Goal: Entertainment & Leisure: Consume media (video, audio)

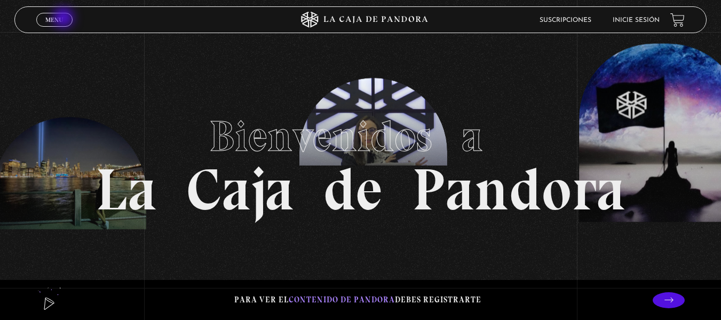
click at [65, 19] on link "Menu Cerrar" at bounding box center [54, 20] width 36 height 14
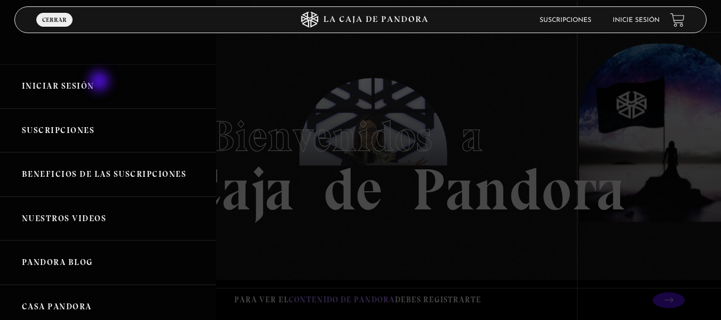
click at [100, 82] on link "Iniciar Sesión" at bounding box center [108, 86] width 216 height 44
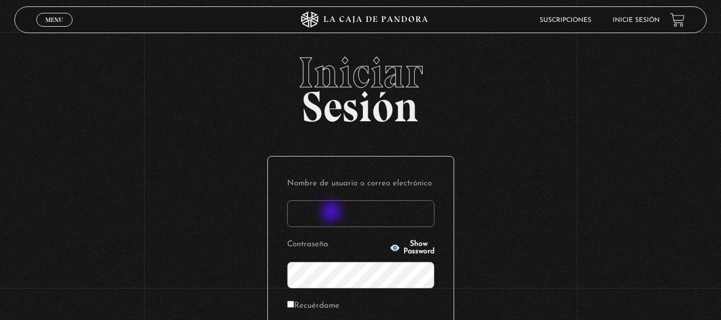
click at [333, 212] on input "Nombre de usuario o correo electrónico" at bounding box center [360, 213] width 147 height 27
type input "branzelpic@gmail.com"
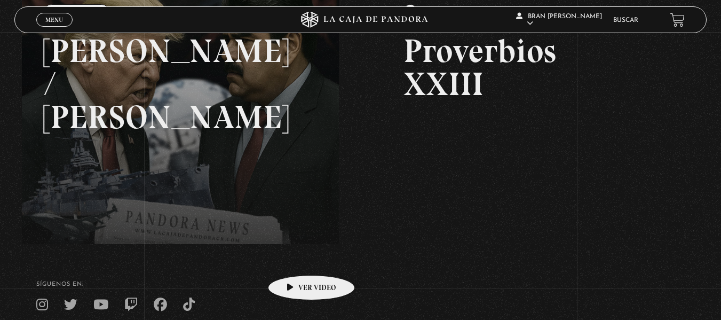
scroll to position [176, 0]
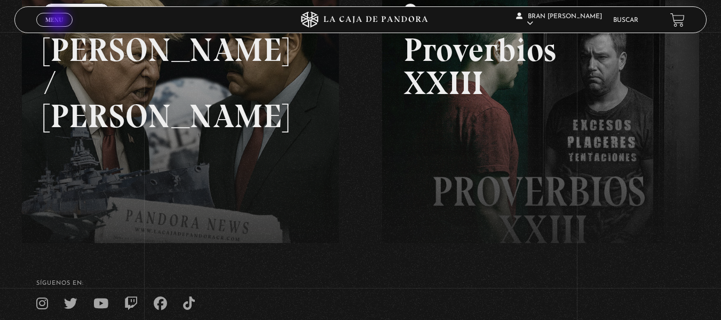
click at [59, 20] on span "Menu" at bounding box center [54, 20] width 18 height 6
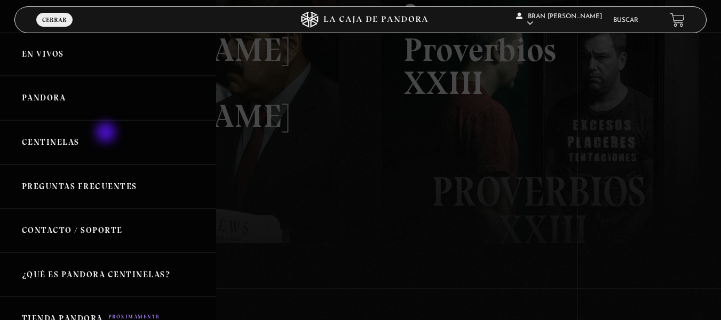
click at [107, 133] on link "Centinelas" at bounding box center [108, 142] width 216 height 44
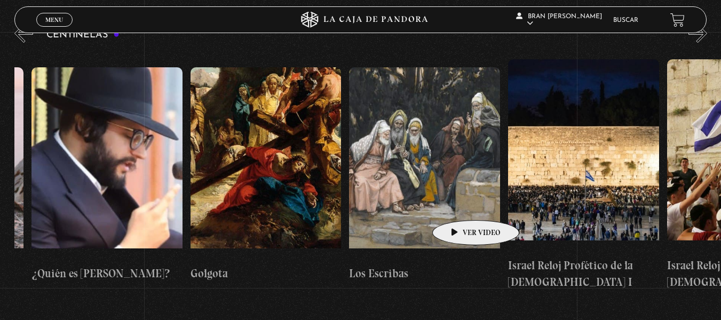
scroll to position [0, 17244]
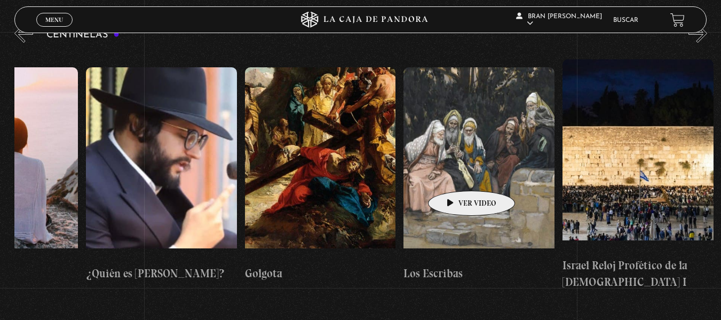
click at [455, 175] on figure at bounding box center [479, 163] width 151 height 192
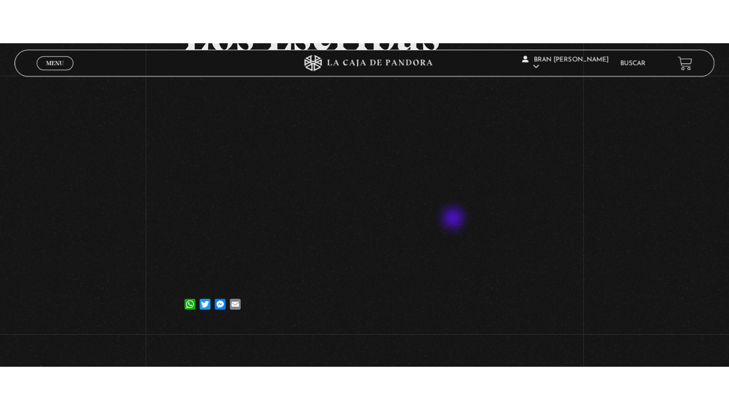
scroll to position [120, 0]
